Goal: Task Accomplishment & Management: Manage account settings

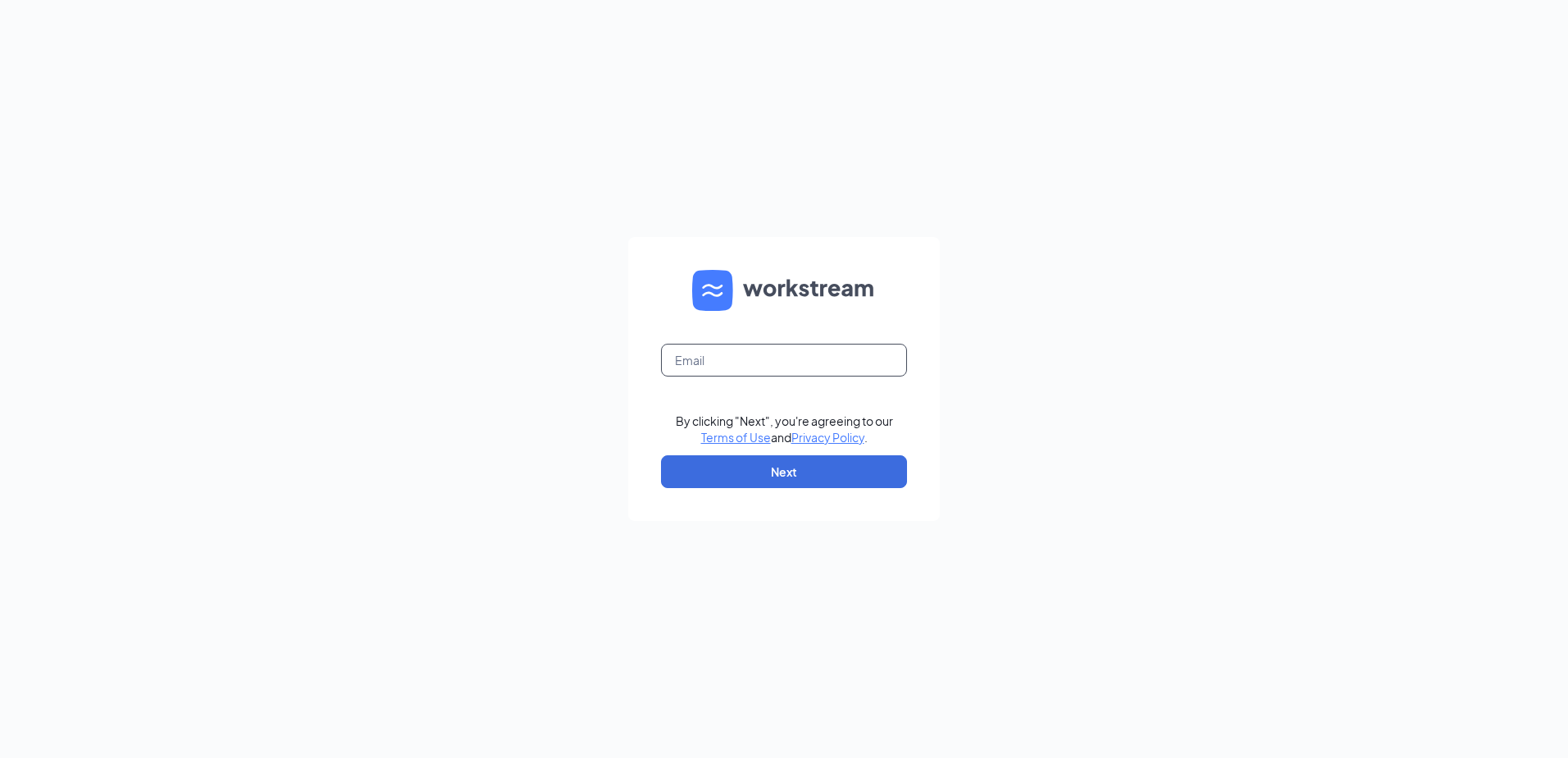
click at [881, 368] on input "text" at bounding box center [784, 360] width 246 height 32
type input "nickstrache@culvers.biz"
click at [797, 473] on button "Next" at bounding box center [784, 471] width 246 height 32
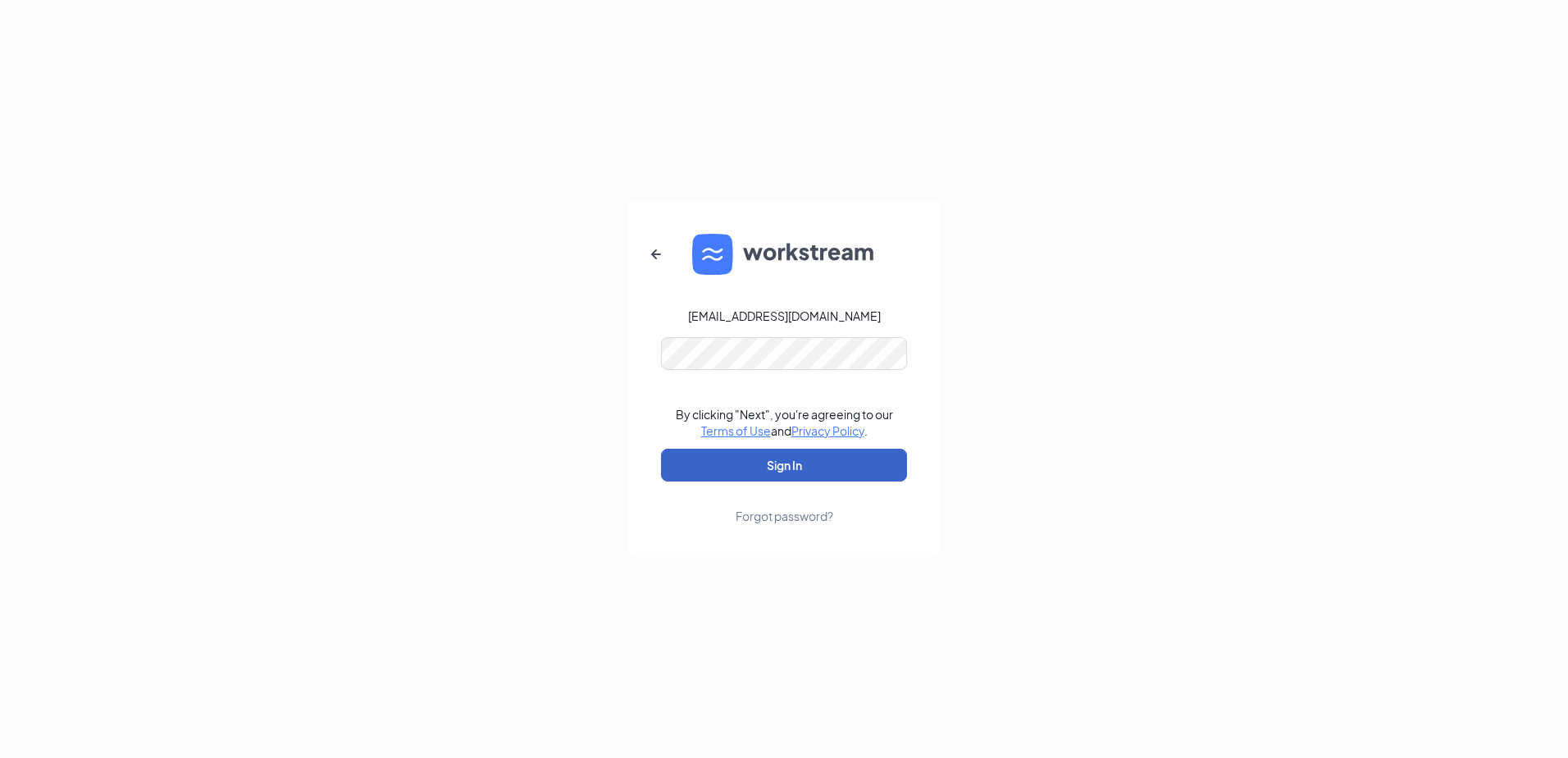
click at [828, 468] on button "Sign In" at bounding box center [784, 465] width 246 height 32
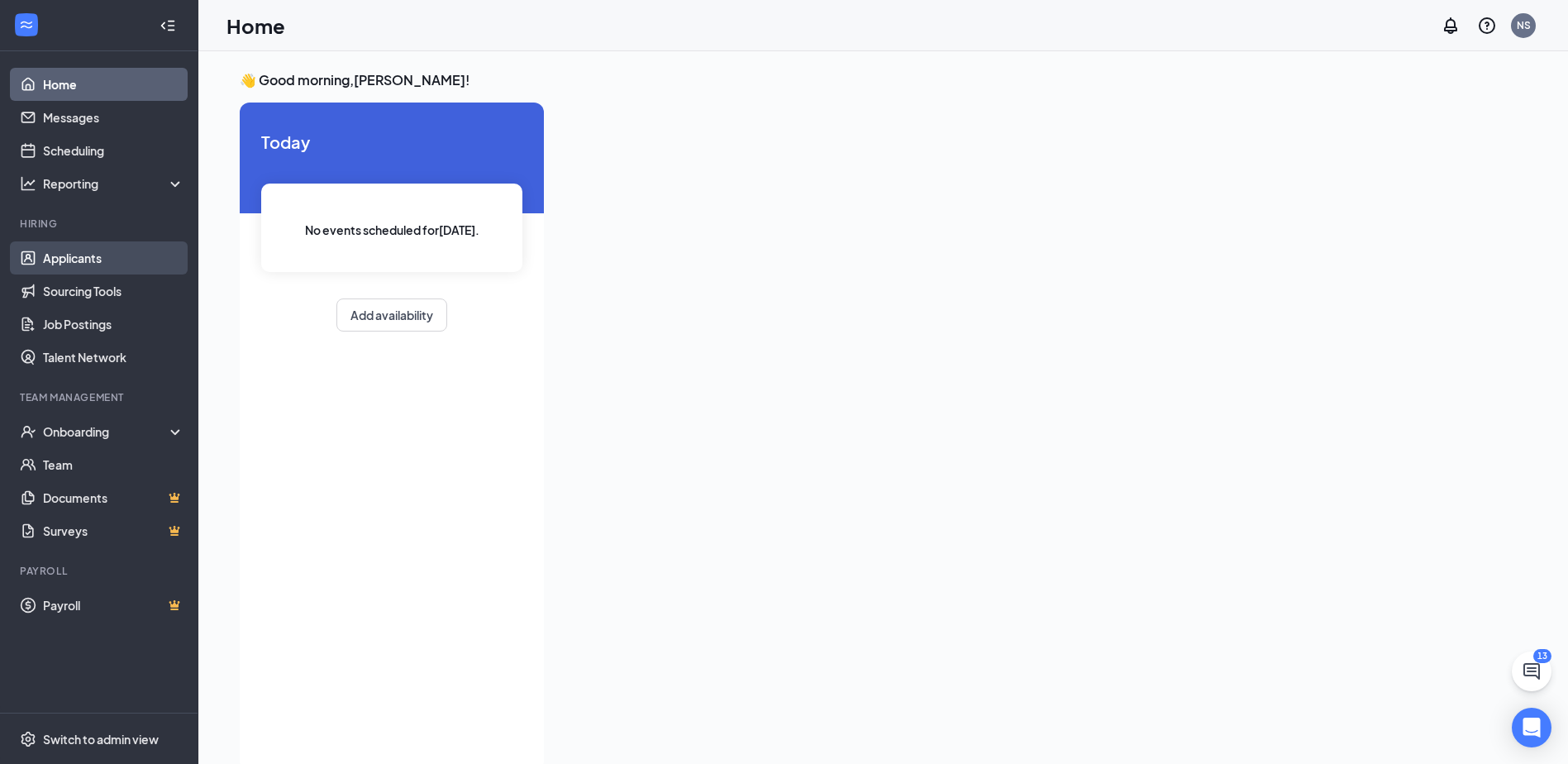
click at [69, 258] on link "Applicants" at bounding box center [114, 257] width 141 height 33
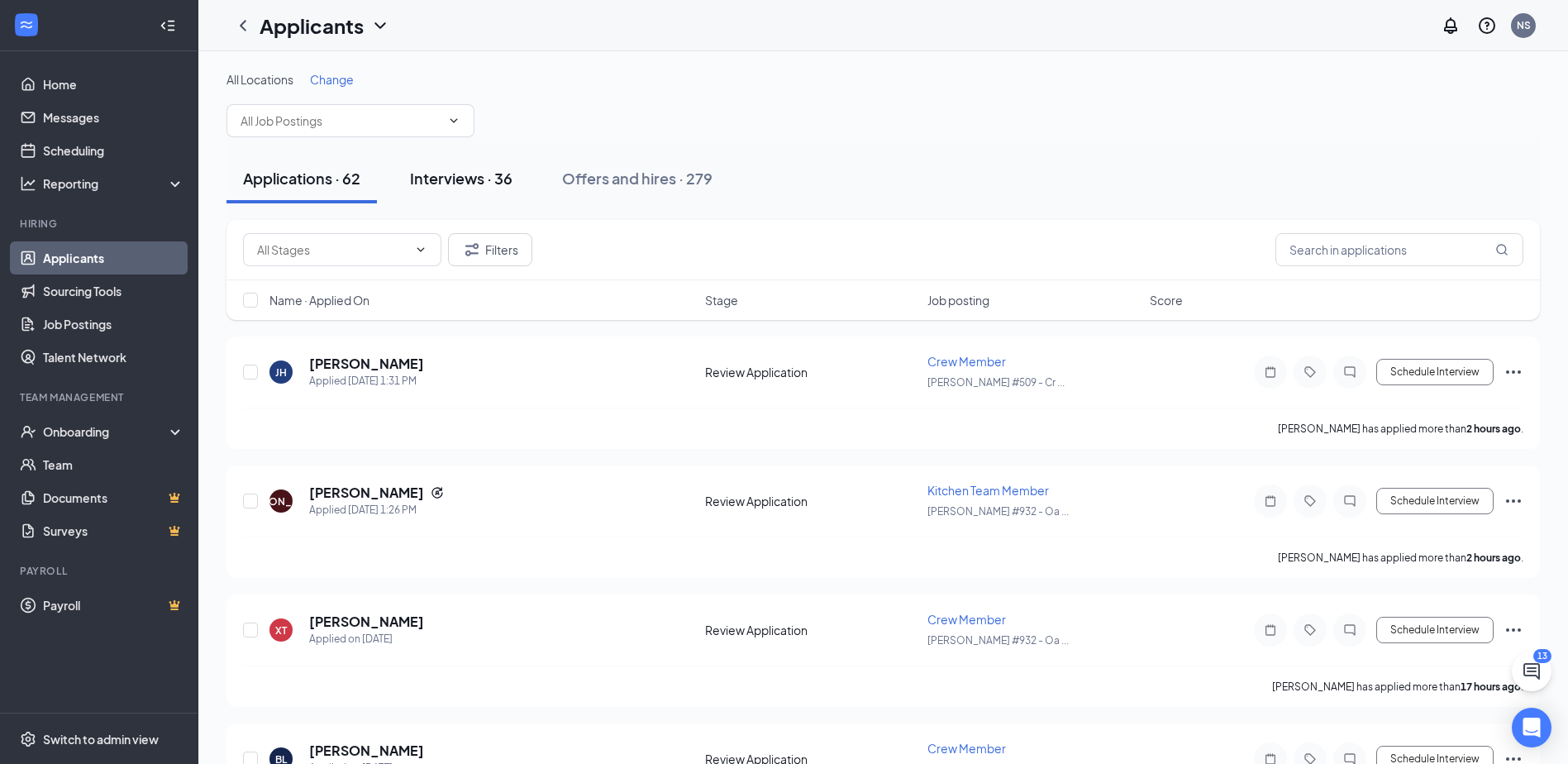
click at [492, 198] on button "Interviews · 36" at bounding box center [461, 179] width 135 height 50
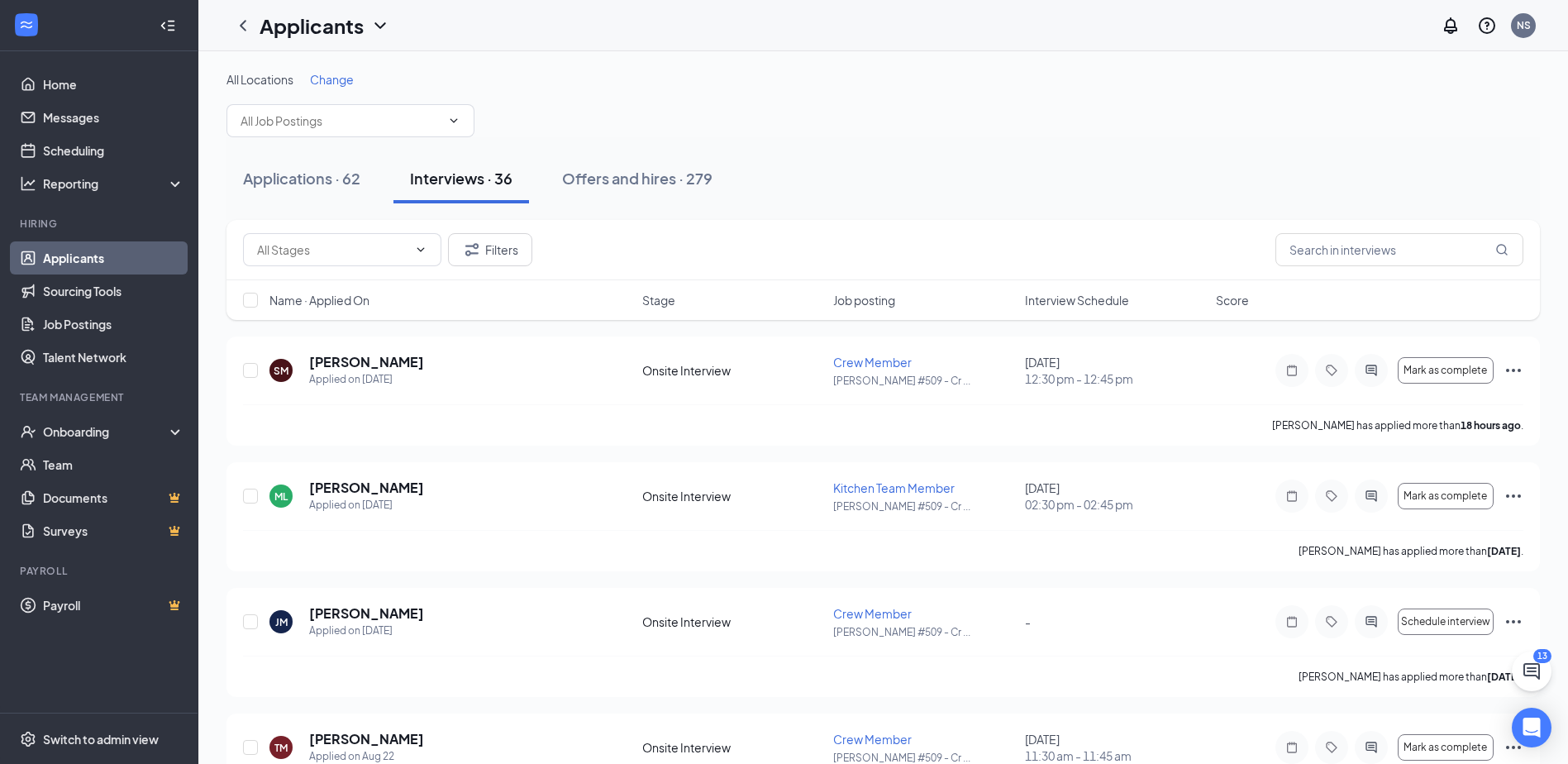
click at [1085, 294] on span "Interview Schedule" at bounding box center [1077, 300] width 104 height 17
click at [1078, 306] on span "Interview Schedule" at bounding box center [1077, 300] width 104 height 17
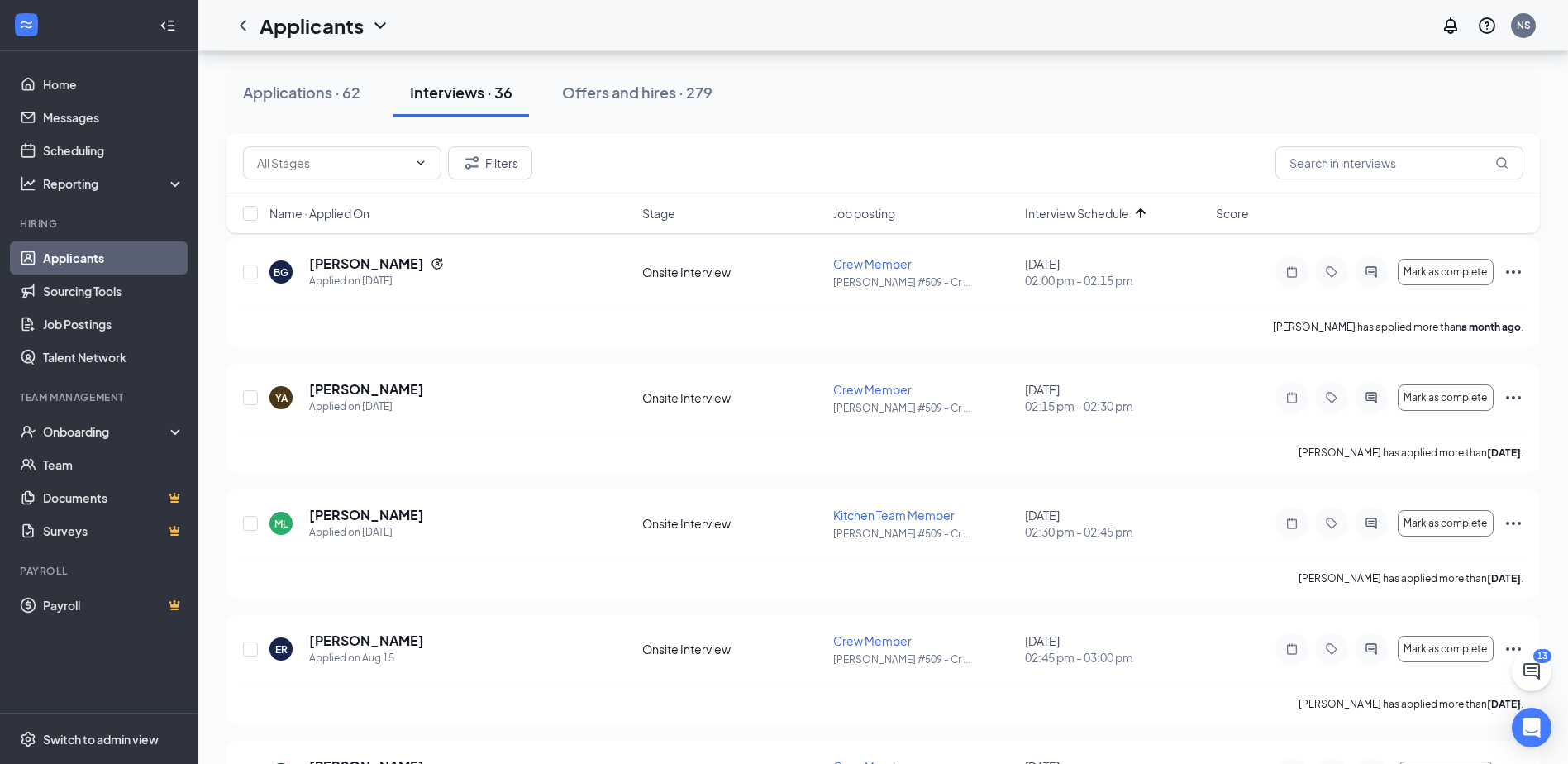
scroll to position [1075, 0]
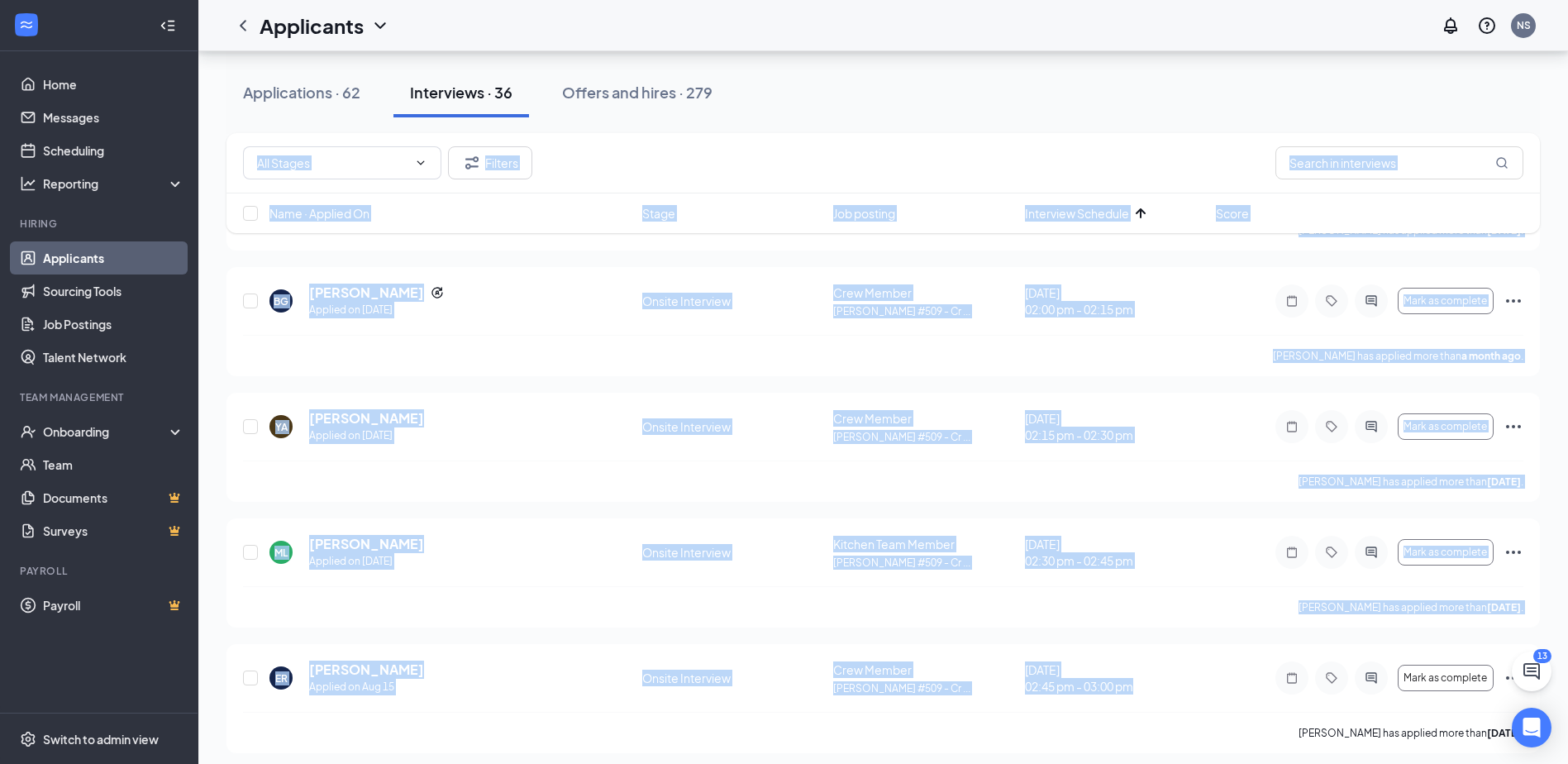
drag, startPoint x: 1118, startPoint y: 678, endPoint x: 1017, endPoint y: 96, distance: 590.7
drag, startPoint x: 1017, startPoint y: 96, endPoint x: 1016, endPoint y: 150, distance: 54.0
click at [1016, 150] on div "Filters" at bounding box center [883, 163] width 1281 height 33
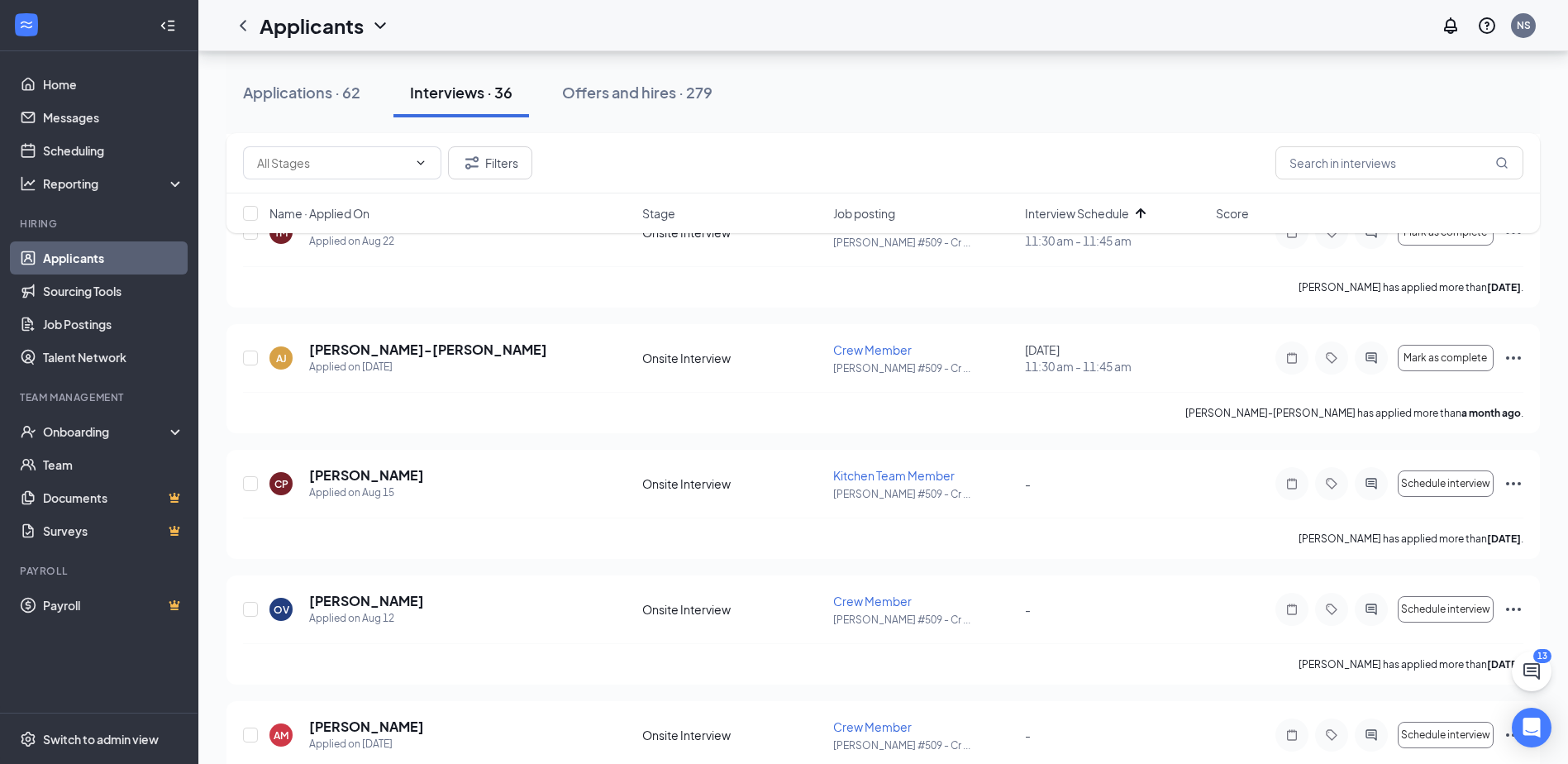
scroll to position [2977, 0]
